Goal: Information Seeking & Learning: Learn about a topic

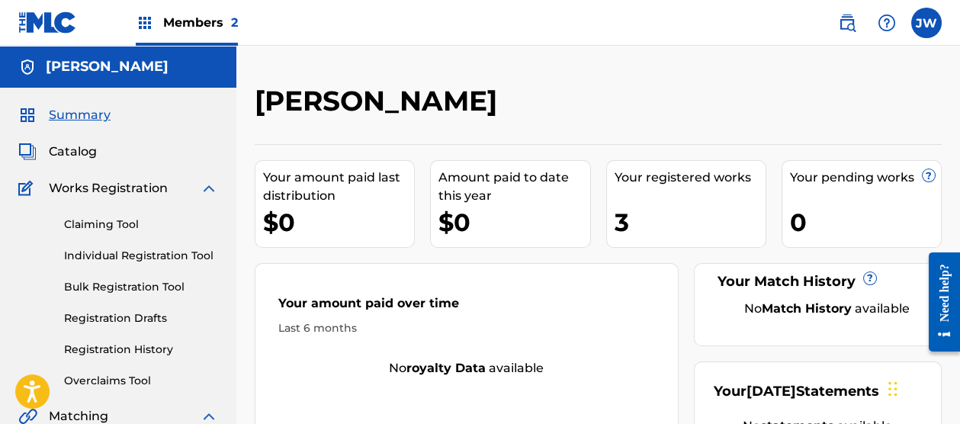
click at [78, 149] on span "Catalog" at bounding box center [73, 152] width 48 height 18
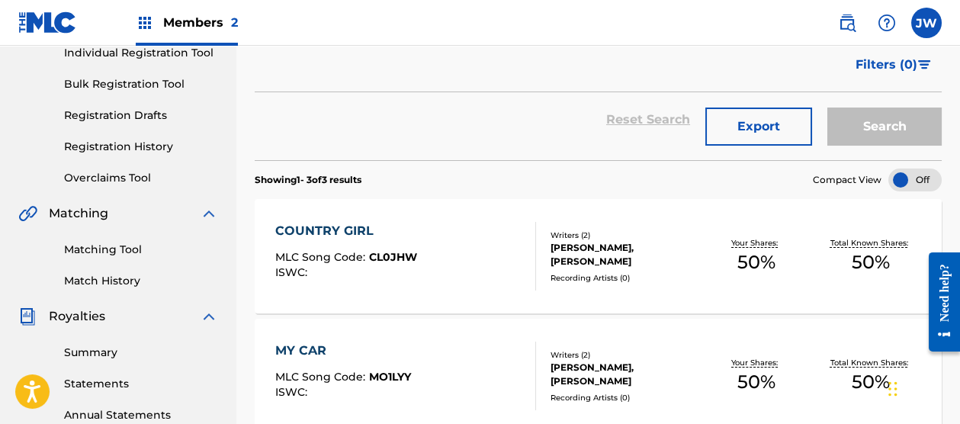
scroll to position [305, 0]
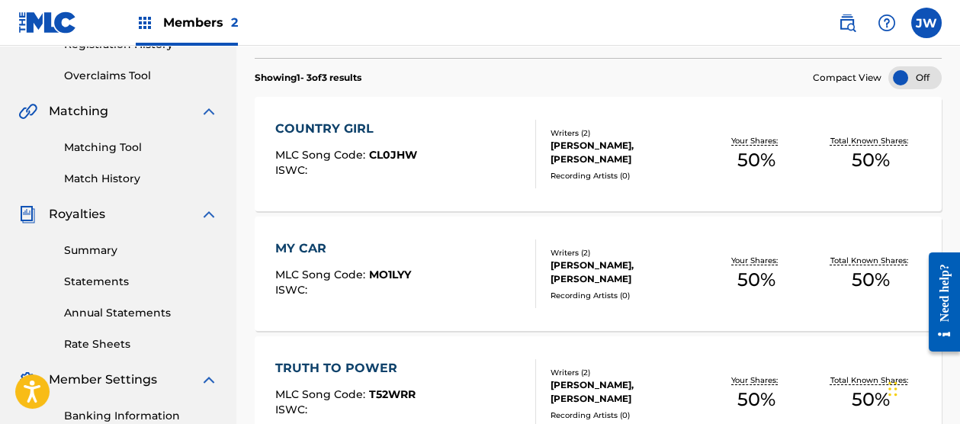
click at [357, 365] on div "TRUTH TO POWER" at bounding box center [345, 368] width 140 height 18
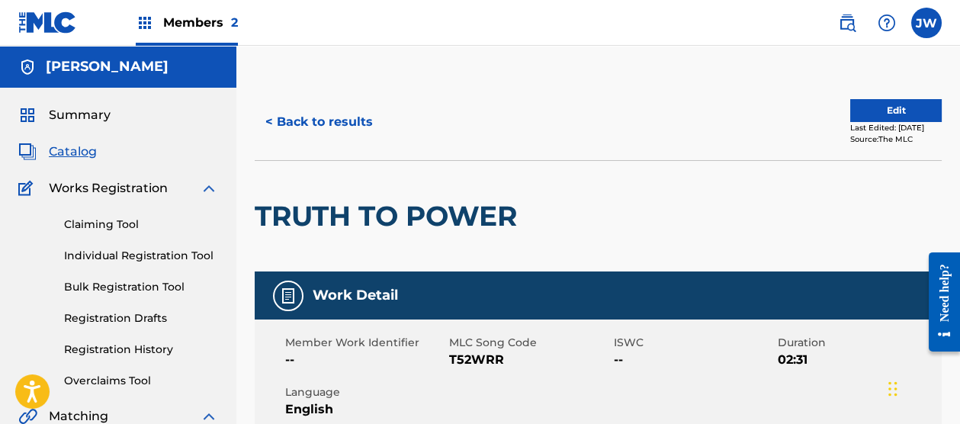
scroll to position [101, 0]
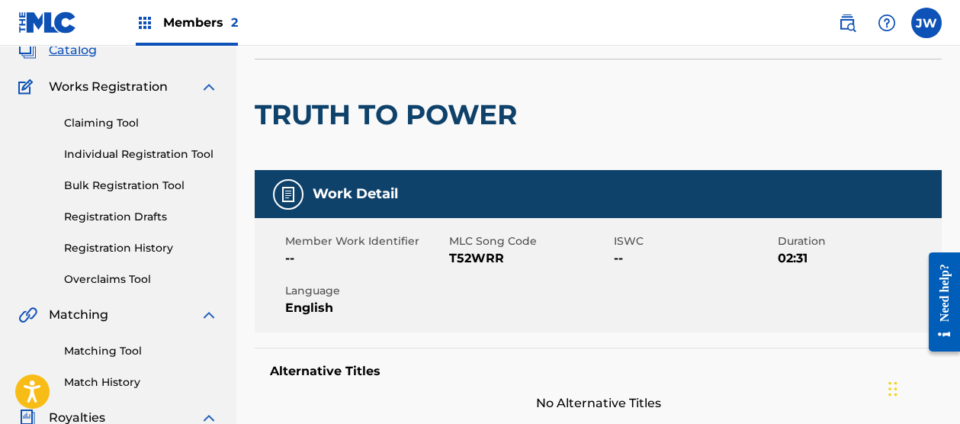
click at [792, 258] on span "02:31" at bounding box center [858, 258] width 160 height 18
copy span "02:31"
